Goal: Transaction & Acquisition: Purchase product/service

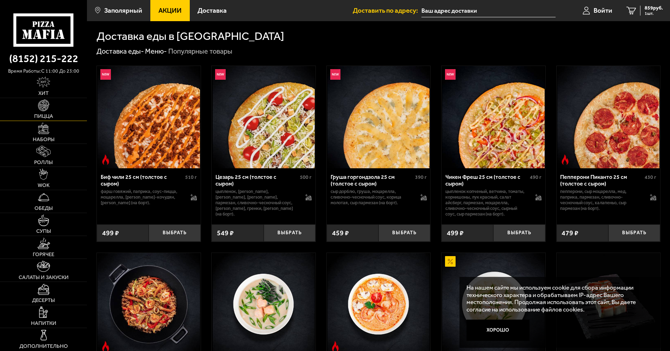
click at [43, 106] on img at bounding box center [43, 104] width 11 height 11
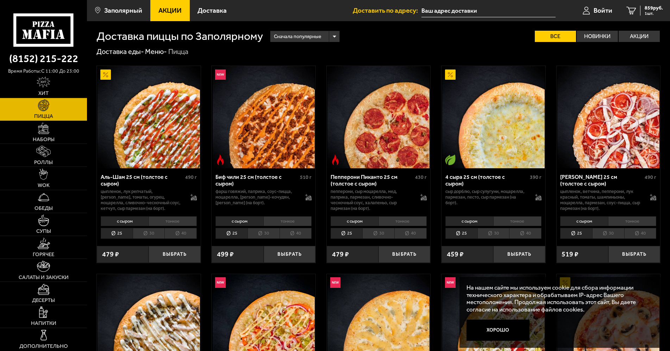
click at [414, 234] on li "40" at bounding box center [411, 233] width 32 height 11
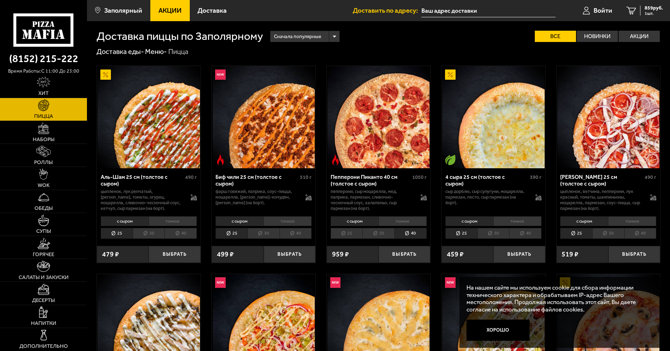
click at [384, 234] on li "30" at bounding box center [379, 233] width 32 height 11
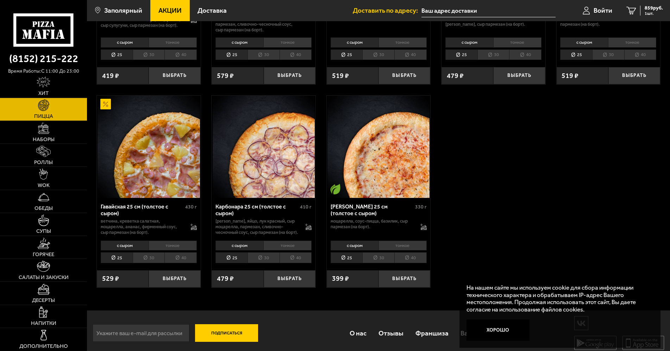
scroll to position [1042, 0]
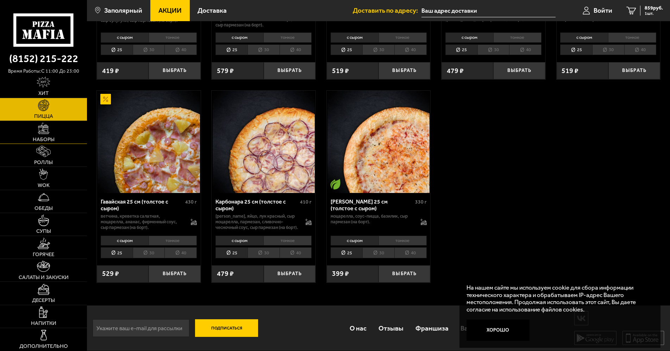
click at [61, 127] on link "Наборы" at bounding box center [43, 132] width 87 height 23
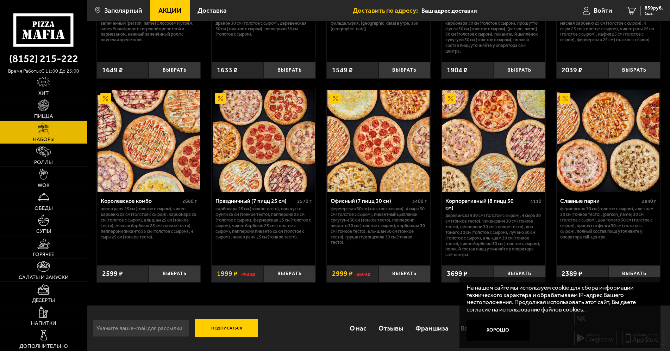
scroll to position [521, 0]
click at [56, 227] on link "Супы" at bounding box center [43, 224] width 87 height 23
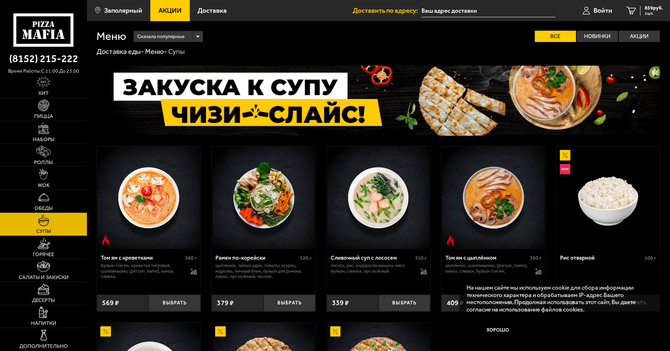
click at [51, 194] on link "Обеды" at bounding box center [43, 201] width 87 height 23
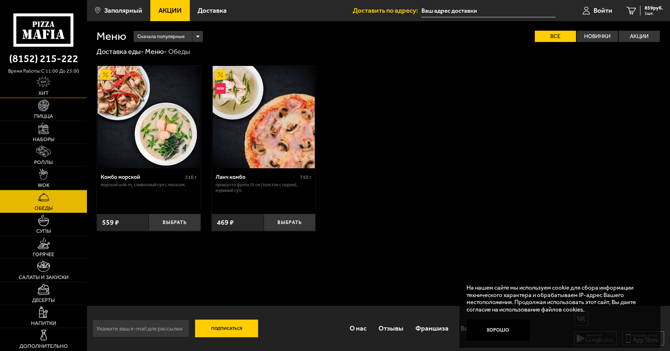
click at [53, 87] on link "Хит" at bounding box center [43, 86] width 87 height 23
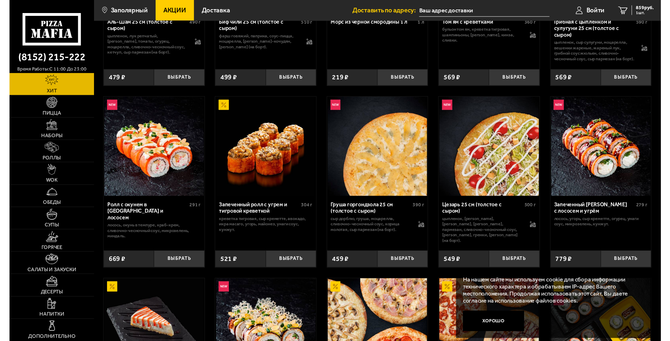
scroll to position [216, 0]
